Goal: Transaction & Acquisition: Purchase product/service

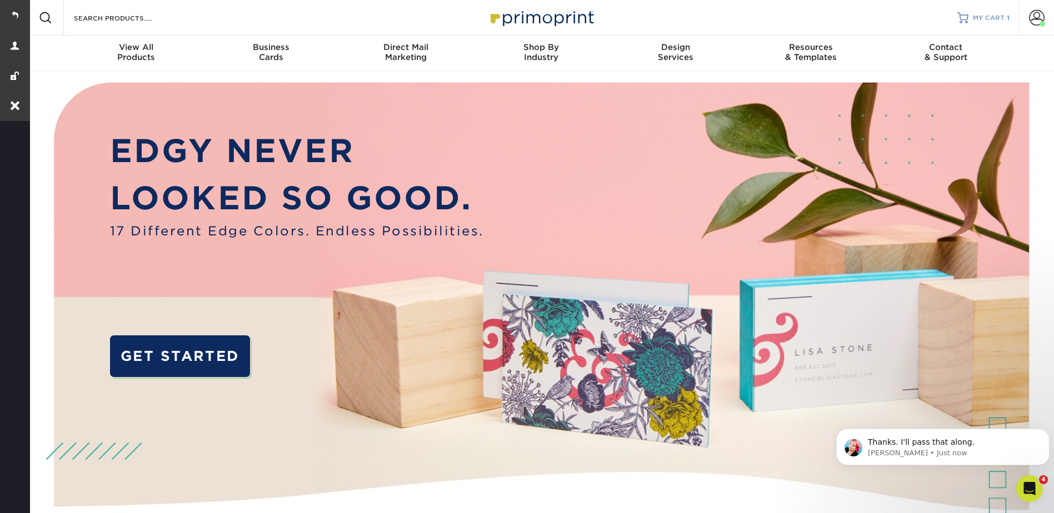
click at [980, 18] on span "MY CART" at bounding box center [988, 17] width 32 height 9
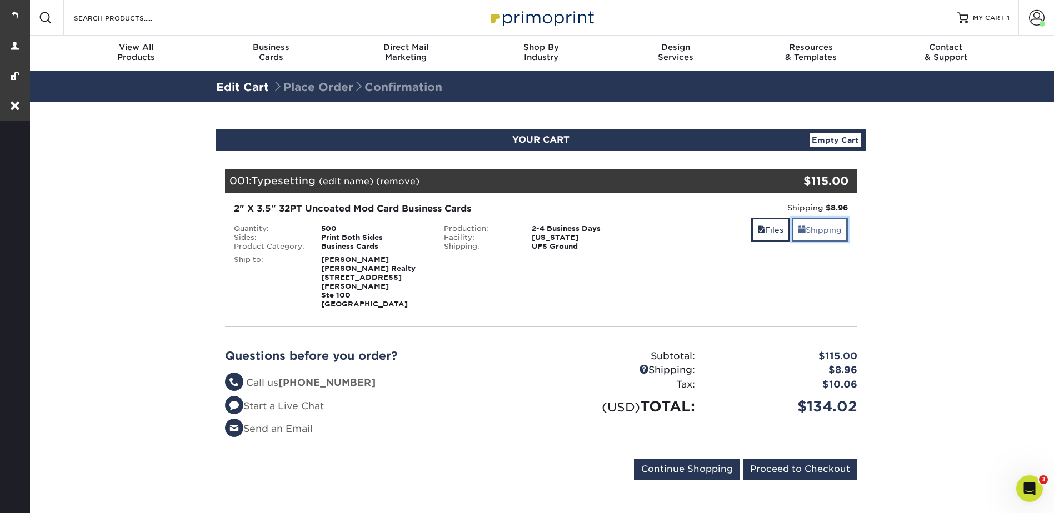
click at [809, 223] on link "Shipping" at bounding box center [819, 230] width 56 height 24
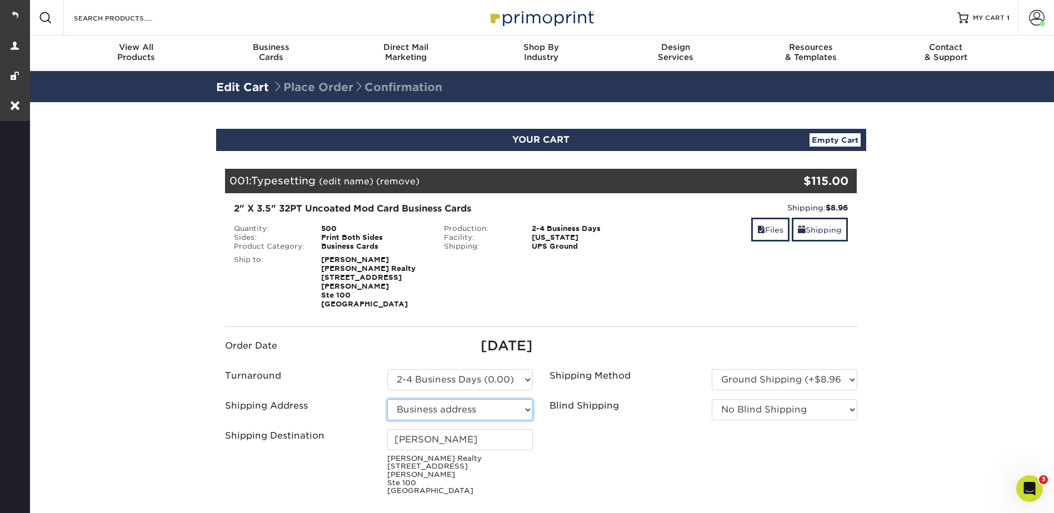
click at [438, 403] on select "Select One Business address + Add New Address" at bounding box center [460, 409] width 146 height 21
click at [418, 399] on select "Select One Business address + Add New Address" at bounding box center [460, 409] width 146 height 21
select select "254306"
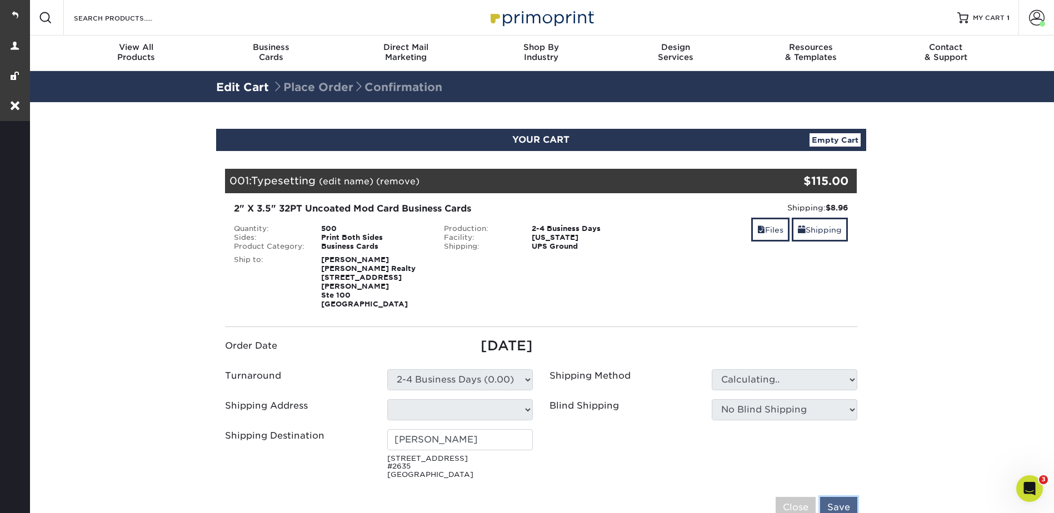
click at [840, 497] on input "Save" at bounding box center [838, 507] width 37 height 21
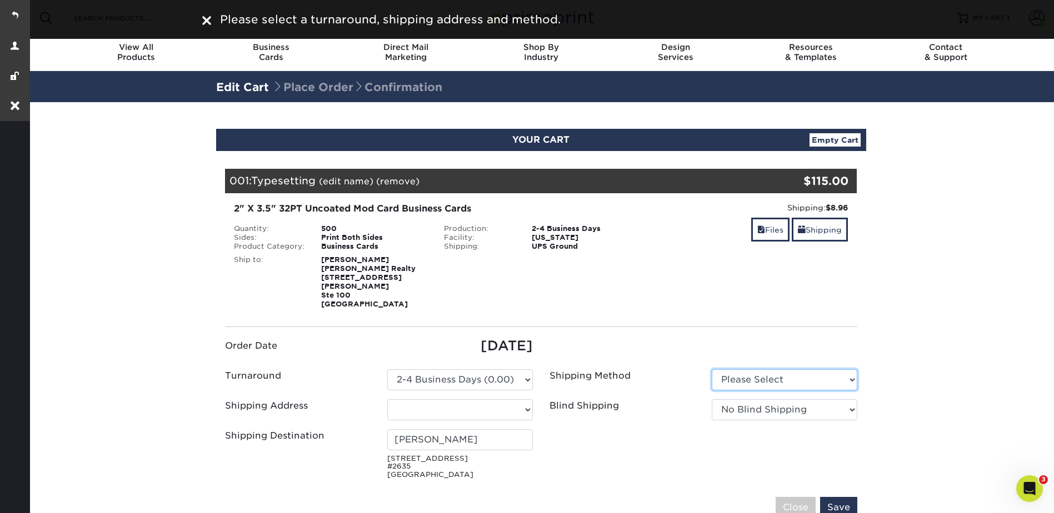
click at [747, 369] on select "Please Select Ground Shipping (+$8.96) 3 Day Shipping Service (+$15.34)" at bounding box center [784, 379] width 146 height 21
select select "03"
click at [711, 369] on select "Please Select Ground Shipping (+$8.96) 3 Day Shipping Service (+$15.34)" at bounding box center [784, 379] width 146 height 21
click at [845, 497] on input "Save" at bounding box center [838, 507] width 37 height 21
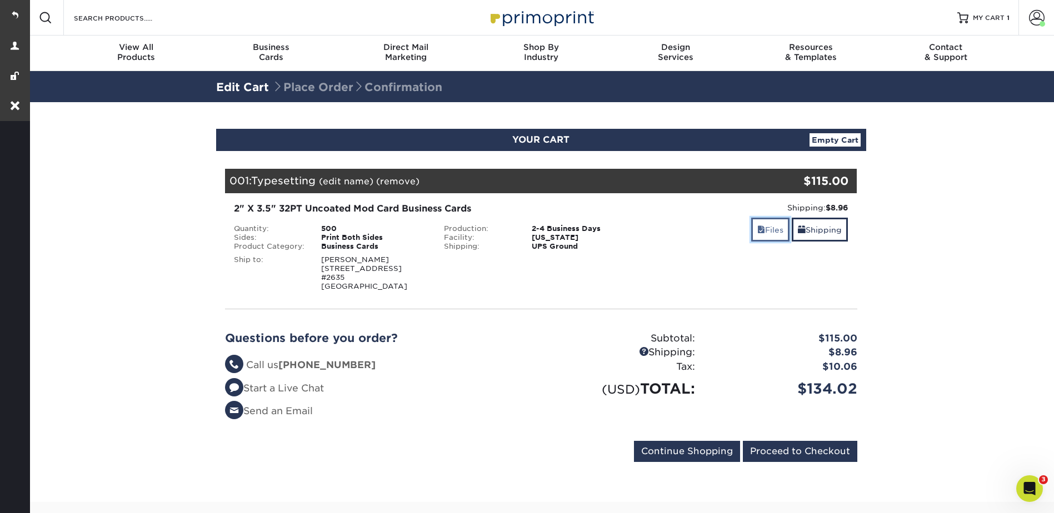
click at [767, 223] on link "Files" at bounding box center [770, 230] width 38 height 24
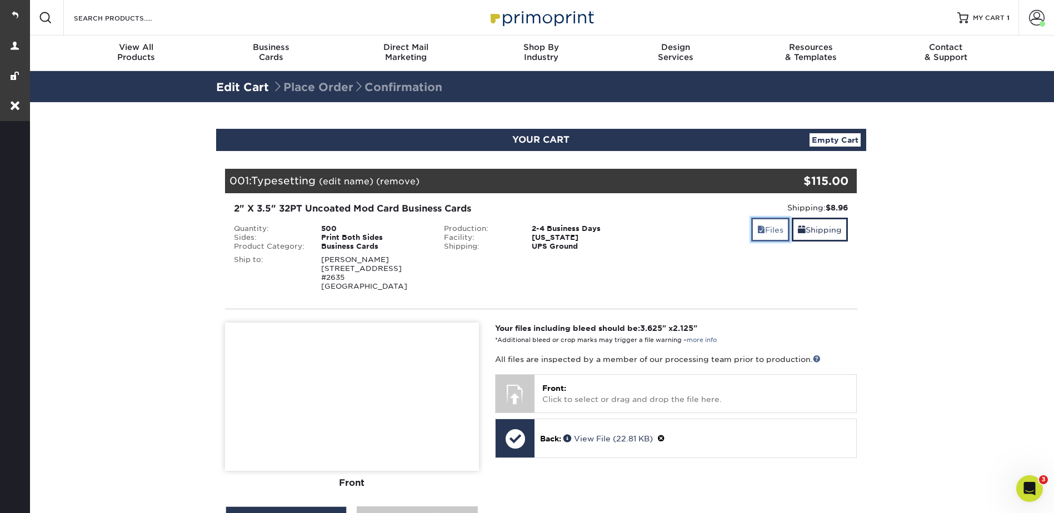
click at [769, 224] on link "Files" at bounding box center [770, 230] width 38 height 24
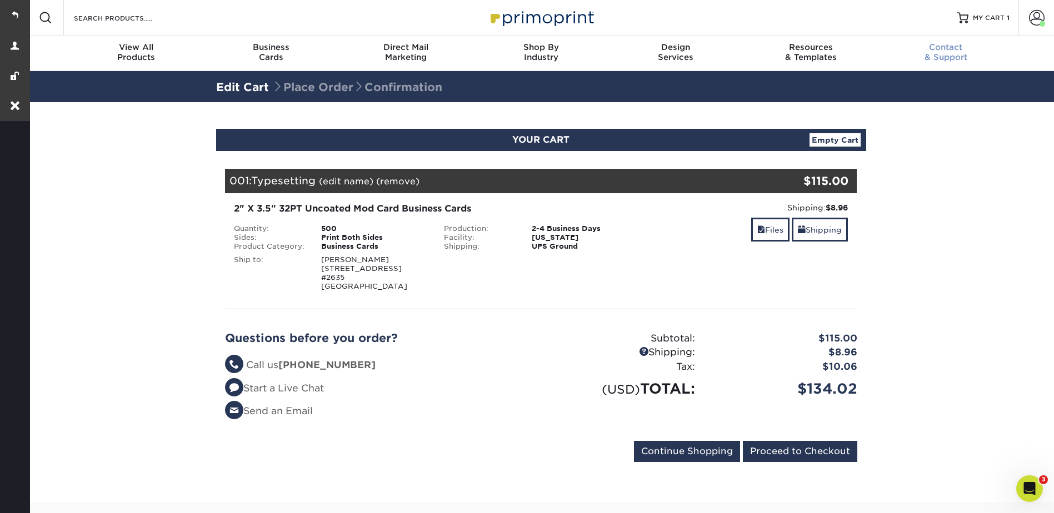
drag, startPoint x: 981, startPoint y: 15, endPoint x: 995, endPoint y: 44, distance: 32.0
click at [981, 15] on span "MY CART" at bounding box center [988, 17] width 32 height 9
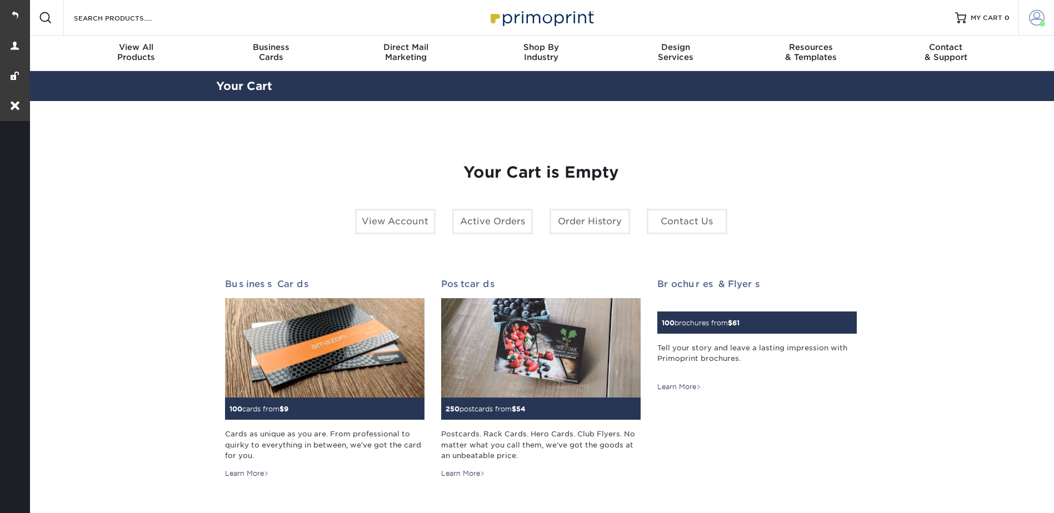
click at [1034, 25] on link "Account" at bounding box center [1036, 18] width 36 height 36
